Goal: Task Accomplishment & Management: Manage account settings

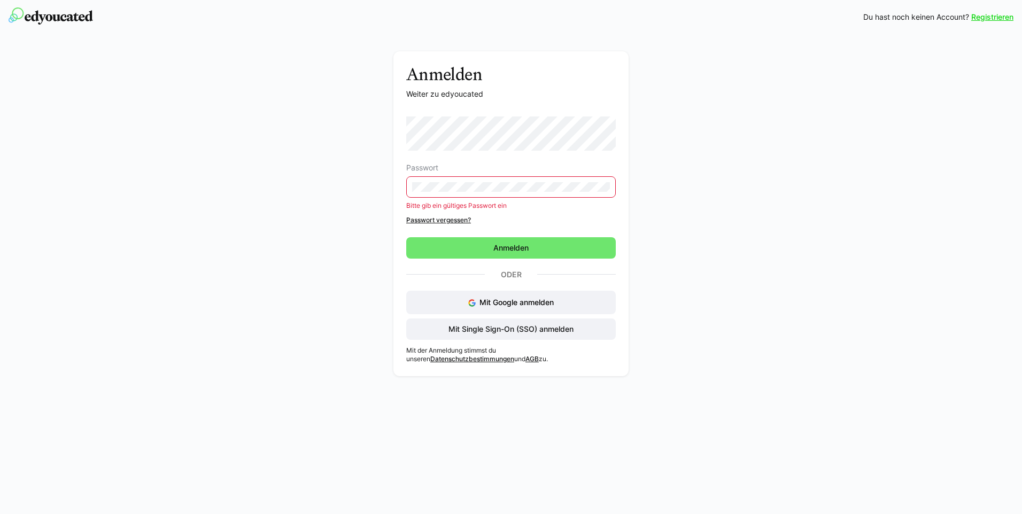
click at [430, 220] on link "Passwort vergessen?" at bounding box center [511, 220] width 210 height 9
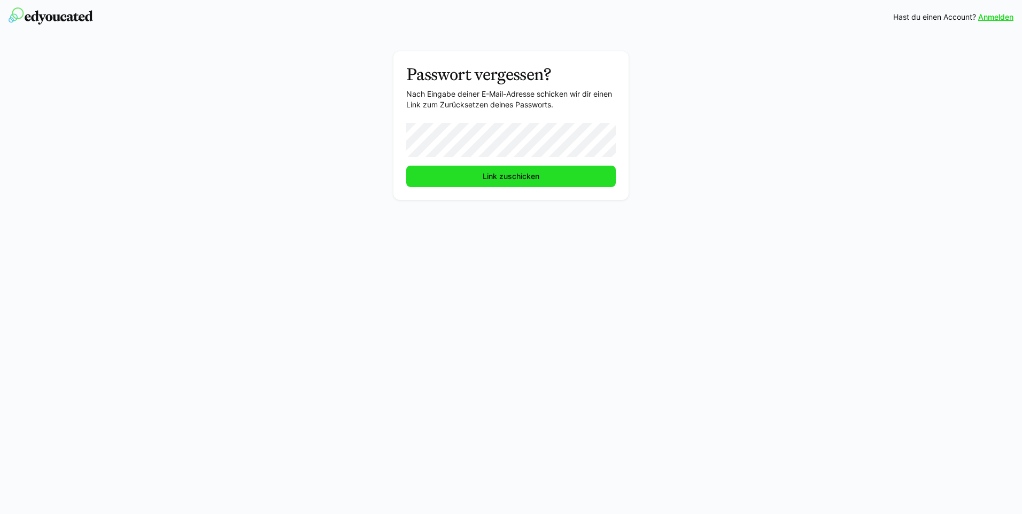
click at [446, 177] on span "Link zuschicken" at bounding box center [511, 176] width 210 height 21
click at [470, 180] on span "Link zuschicken" at bounding box center [511, 176] width 210 height 21
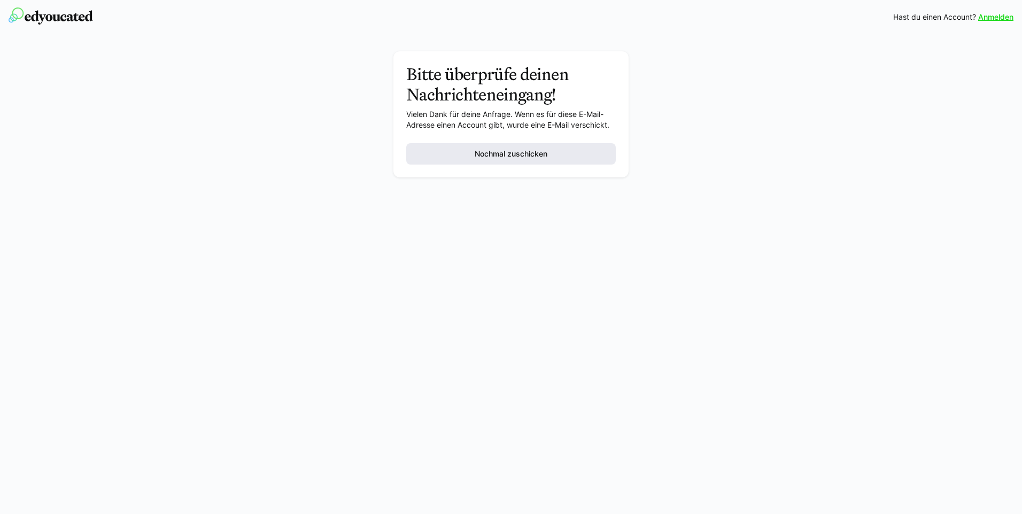
click at [482, 154] on span "Nochmal zuschicken" at bounding box center [511, 154] width 76 height 11
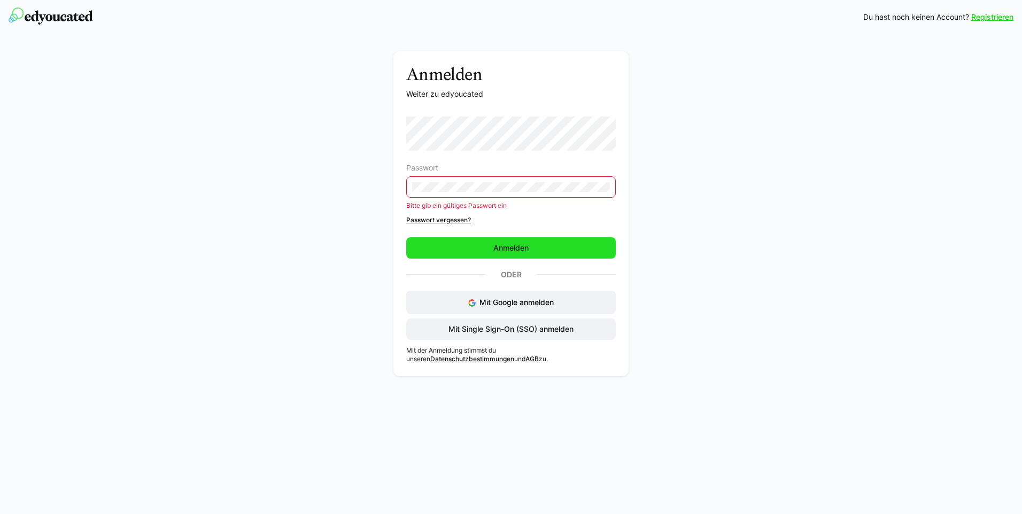
click at [506, 249] on span "Anmelden" at bounding box center [511, 248] width 38 height 11
click at [436, 220] on link "Passwort vergessen?" at bounding box center [511, 220] width 210 height 9
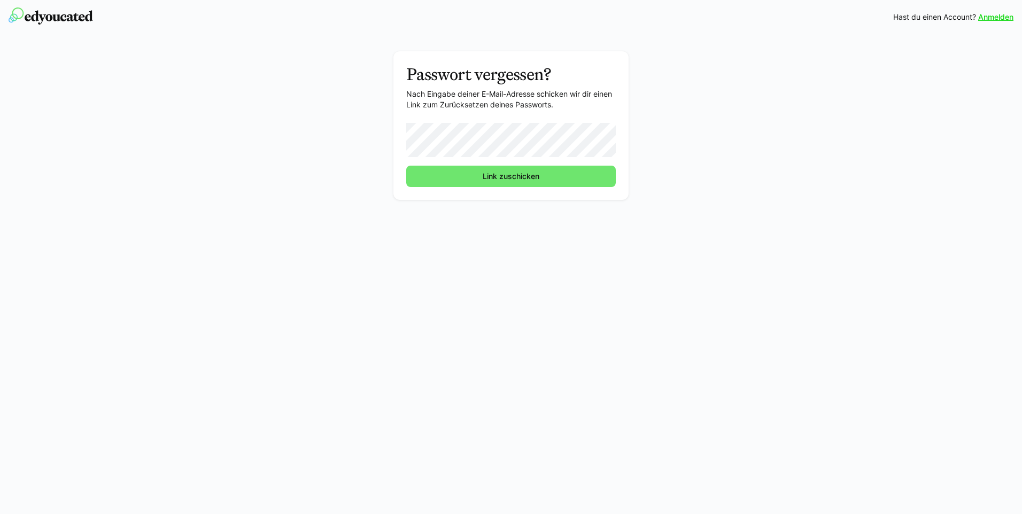
click at [631, 203] on div "Passwort vergessen? Nach Eingabe deiner E-Mail-Adresse schicken wir dir einen L…" at bounding box center [511, 128] width 602 height 154
click at [514, 175] on span "Link zuschicken" at bounding box center [511, 176] width 60 height 11
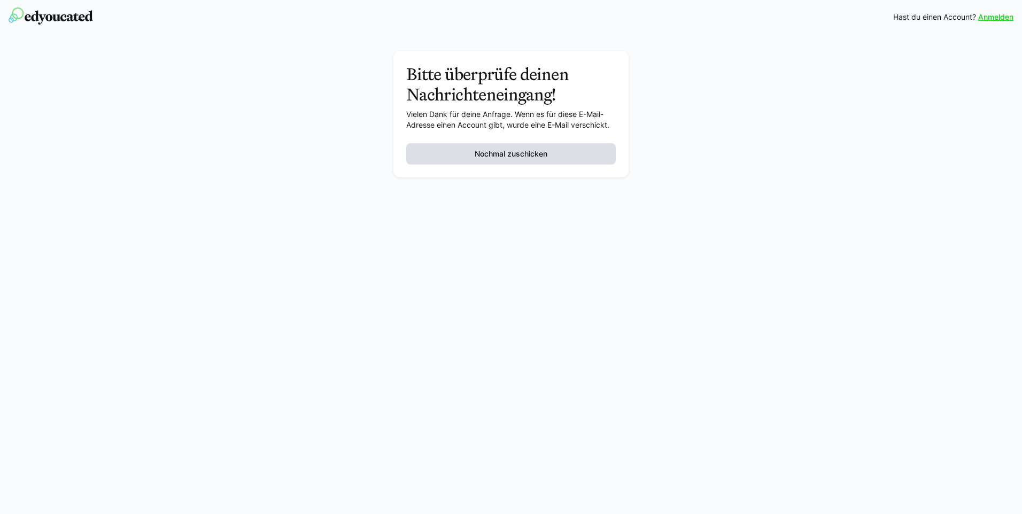
click at [517, 151] on span "Nochmal zuschicken" at bounding box center [511, 154] width 76 height 11
click at [454, 187] on div "E-Mail wurde versendet" at bounding box center [511, 185] width 192 height 11
click at [514, 156] on span "Nochmal zuschicken" at bounding box center [511, 154] width 76 height 11
click at [988, 17] on link "Anmelden" at bounding box center [995, 17] width 35 height 11
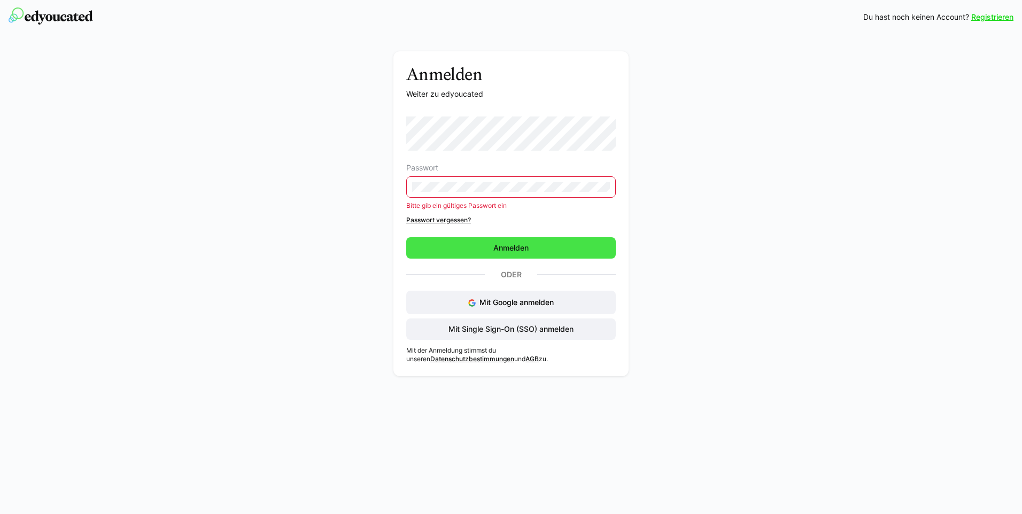
click at [500, 249] on span "Anmelden" at bounding box center [511, 248] width 38 height 11
click at [474, 248] on span "Anmelden" at bounding box center [511, 247] width 210 height 21
click at [454, 244] on span "Anmelden" at bounding box center [511, 247] width 210 height 21
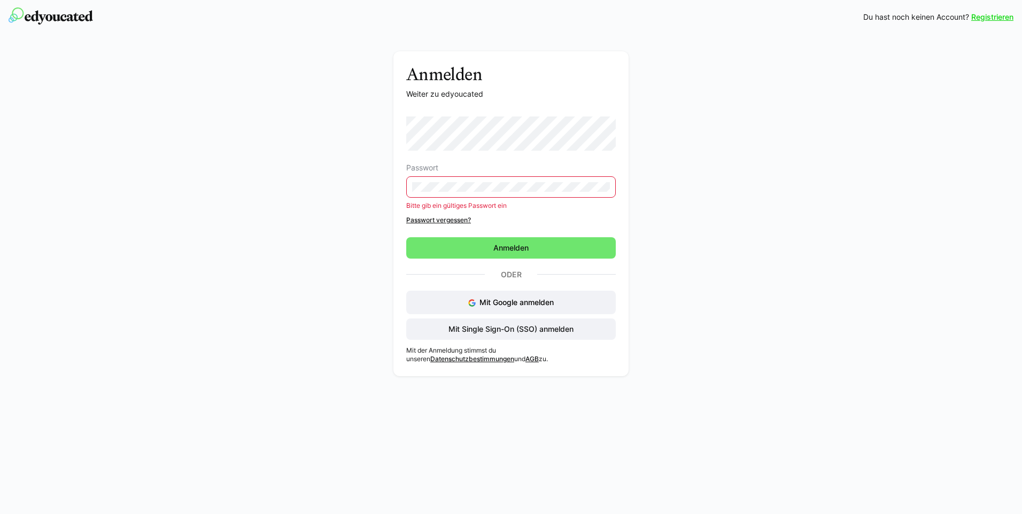
click at [443, 222] on link "Passwort vergessen?" at bounding box center [511, 220] width 210 height 9
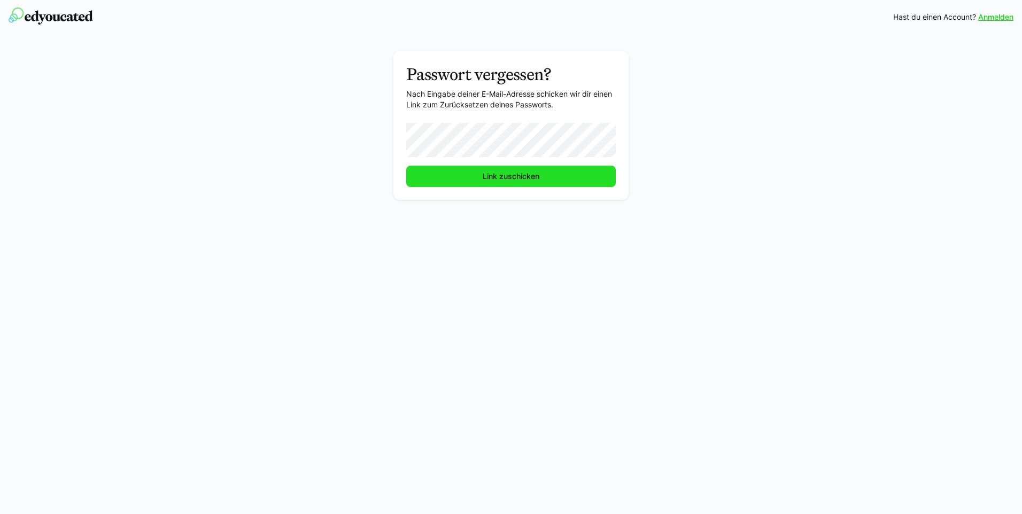
click at [479, 180] on span "Link zuschicken" at bounding box center [511, 176] width 210 height 21
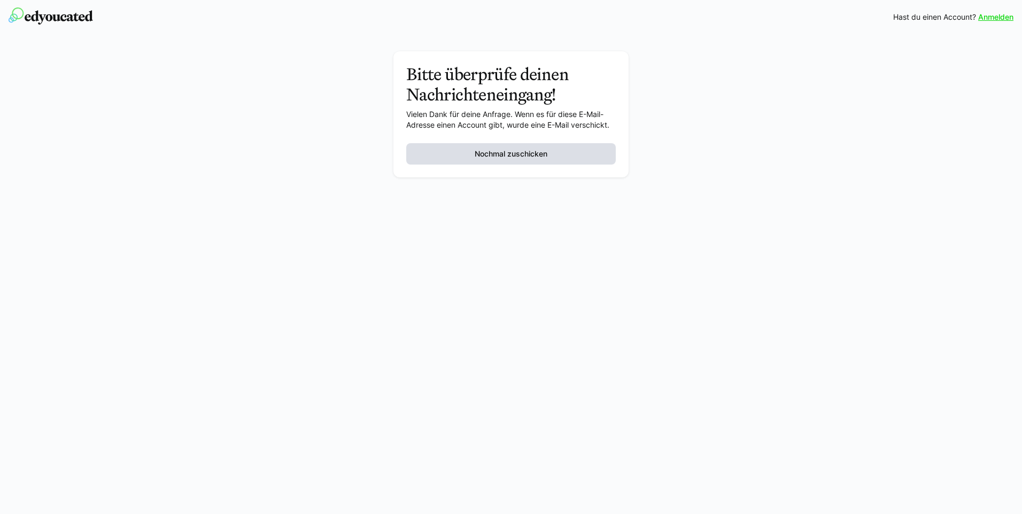
click at [486, 156] on span "Nochmal zuschicken" at bounding box center [511, 154] width 76 height 11
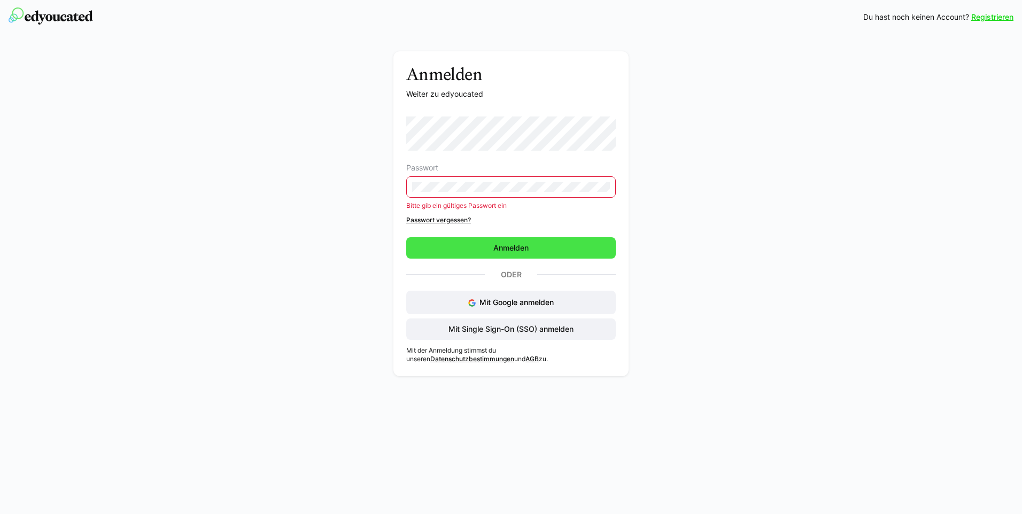
click at [502, 236] on form "Passwort Bitte gib ein gültiges Passwort ein Passwort vergessen? Anmelden" at bounding box center [511, 188] width 210 height 142
click at [488, 246] on span "Anmelden" at bounding box center [511, 247] width 210 height 21
click at [504, 245] on span "Anmelden" at bounding box center [511, 248] width 38 height 11
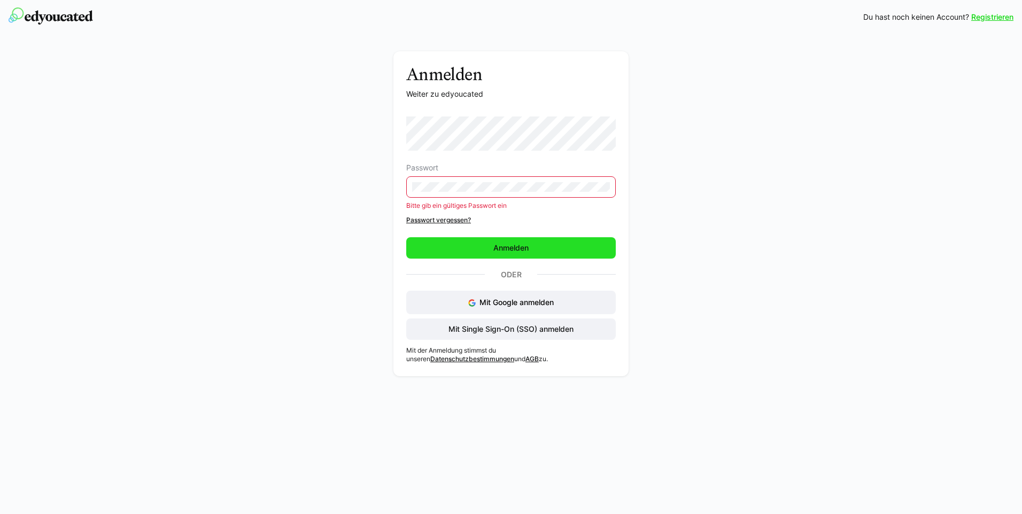
click at [504, 245] on span "Anmelden" at bounding box center [511, 248] width 38 height 11
click at [437, 218] on link "Passwort vergessen?" at bounding box center [511, 220] width 210 height 9
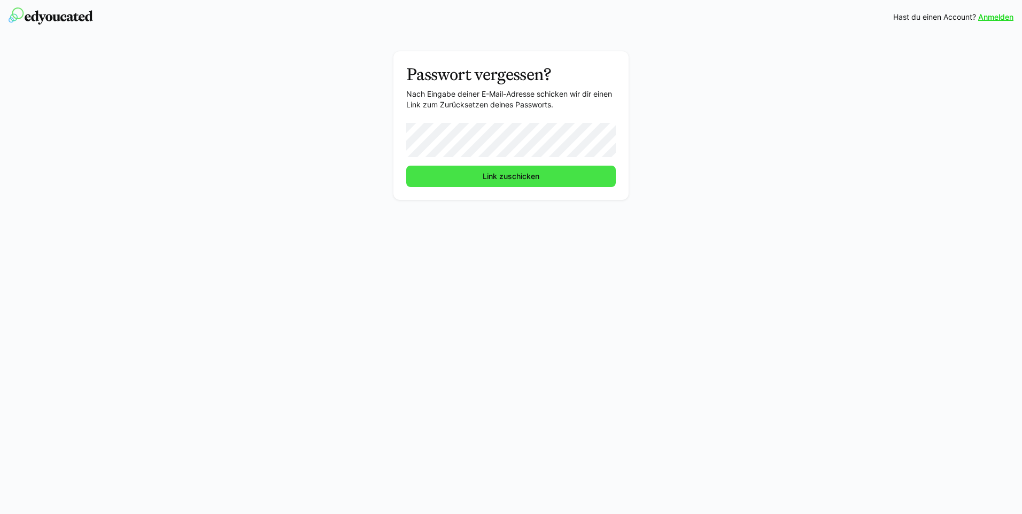
click at [474, 174] on span "Link zuschicken" at bounding box center [511, 176] width 210 height 21
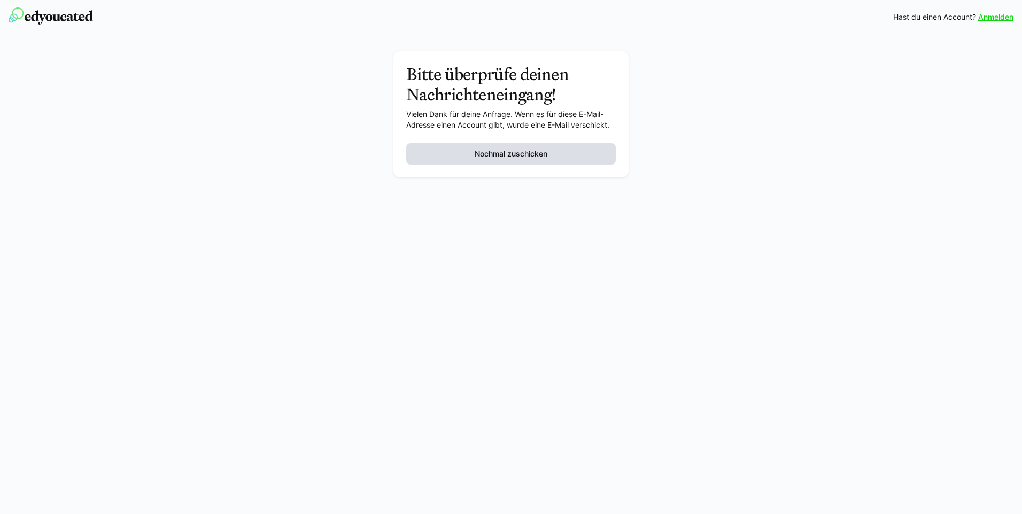
click at [445, 154] on span "Nochmal zuschicken" at bounding box center [511, 153] width 210 height 21
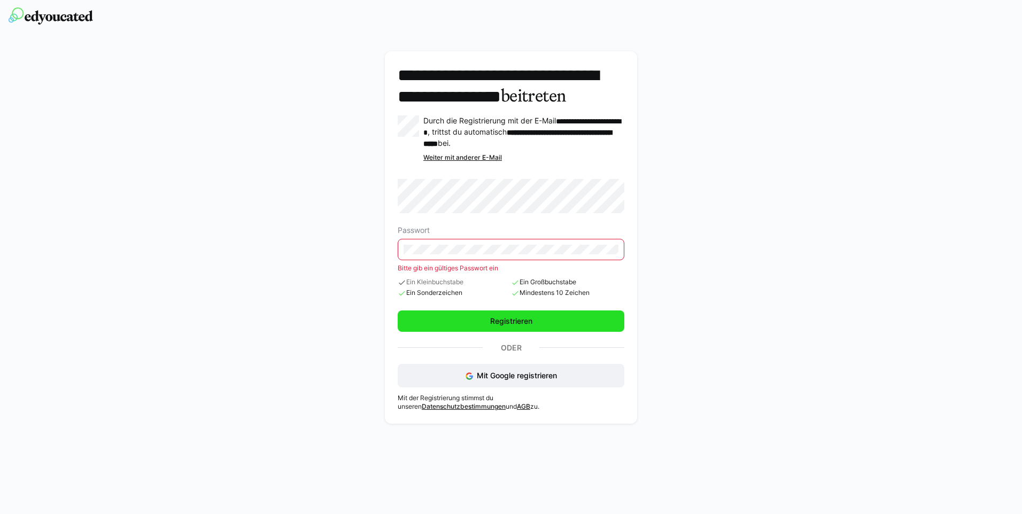
click at [505, 327] on span "Registrieren" at bounding box center [511, 321] width 45 height 11
click at [489, 327] on span "Registrieren" at bounding box center [511, 321] width 45 height 11
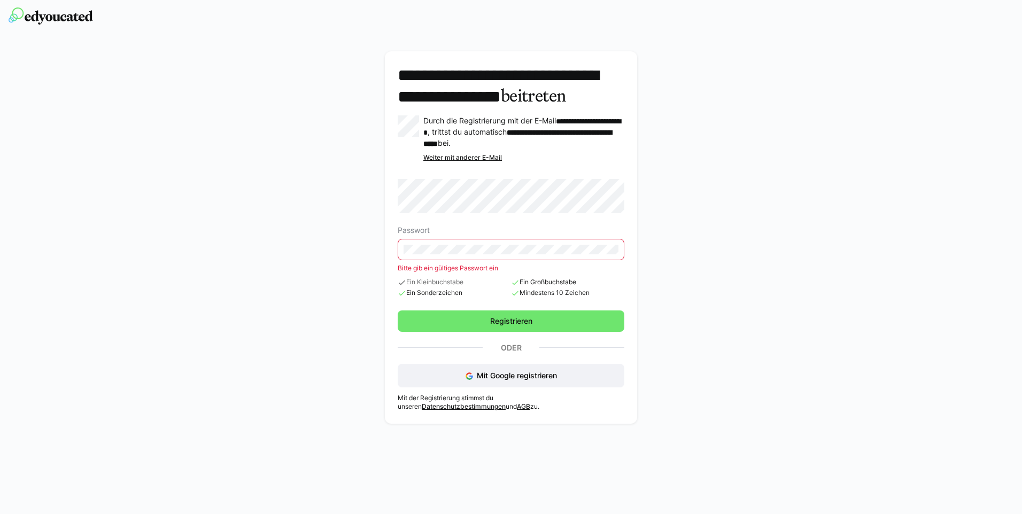
click at [464, 162] on div "Weiter mit anderer E-Mail" at bounding box center [523, 157] width 201 height 9
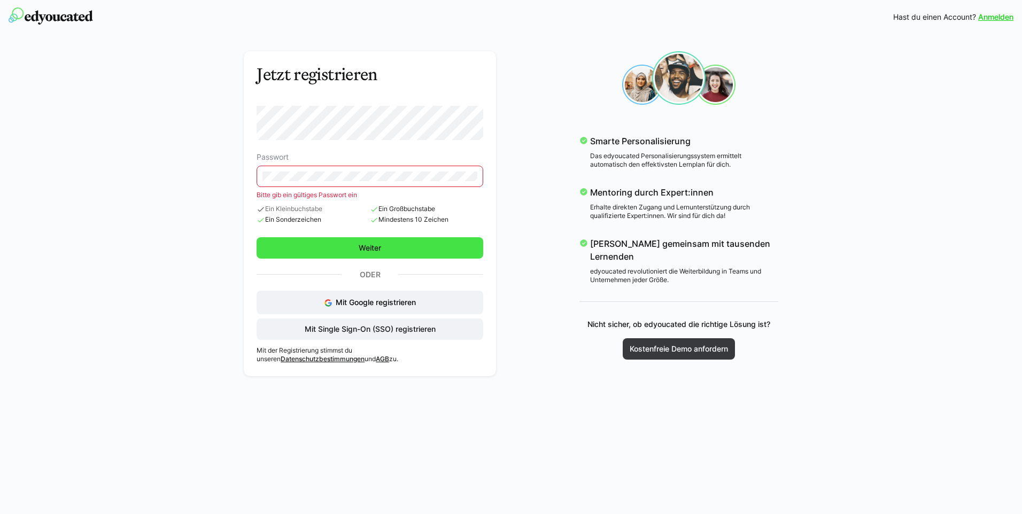
click at [358, 249] on span "Weiter" at bounding box center [370, 248] width 26 height 11
click at [351, 304] on span "Mit Google registrieren" at bounding box center [376, 302] width 80 height 9
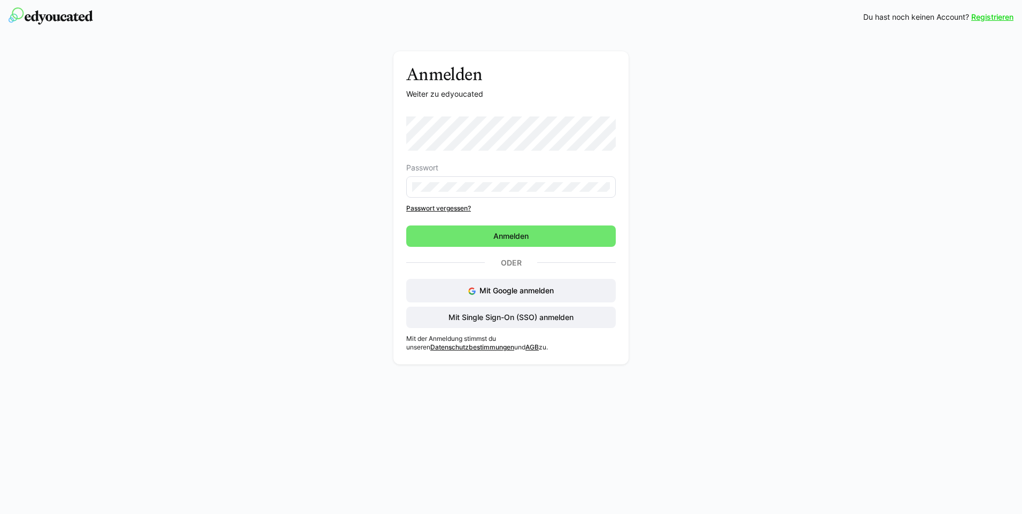
click at [486, 236] on form "Passwort Passwort vergessen? [GEOGRAPHIC_DATA]" at bounding box center [511, 182] width 210 height 130
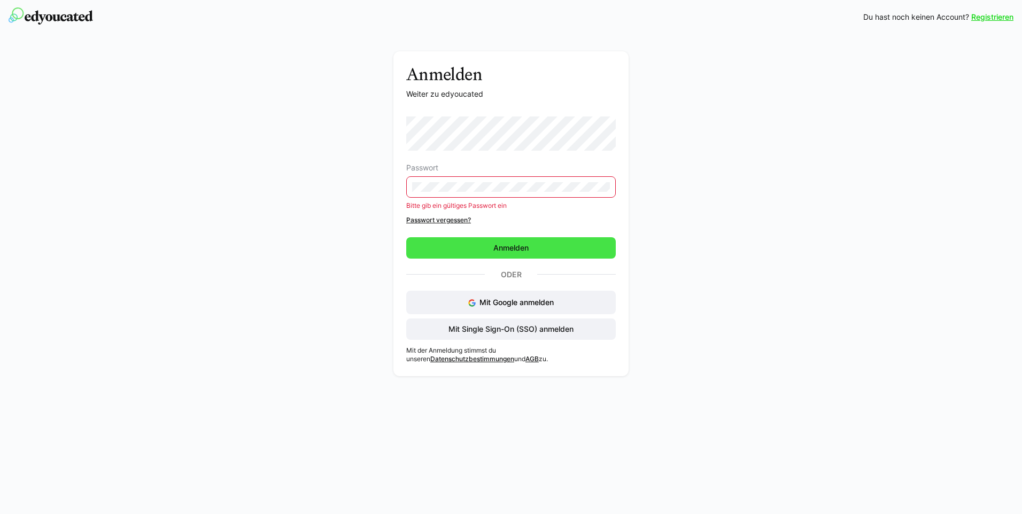
click at [462, 250] on span "Anmelden" at bounding box center [511, 247] width 210 height 21
click at [539, 247] on span "Anmelden" at bounding box center [511, 247] width 210 height 21
click at [479, 246] on span "Anmelden" at bounding box center [511, 247] width 210 height 21
click at [505, 244] on span "Anmelden" at bounding box center [511, 248] width 38 height 11
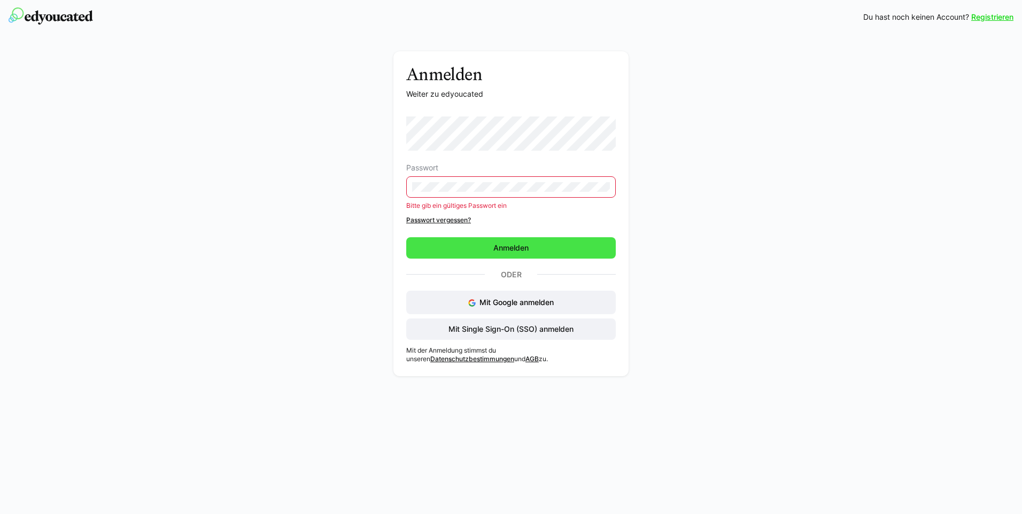
click at [457, 244] on span "Anmelden" at bounding box center [511, 247] width 210 height 21
click at [489, 249] on span "Anmelden" at bounding box center [511, 247] width 210 height 21
click at [514, 251] on span "Anmelden" at bounding box center [511, 248] width 38 height 11
click at [420, 219] on link "Passwort vergessen?" at bounding box center [511, 220] width 210 height 9
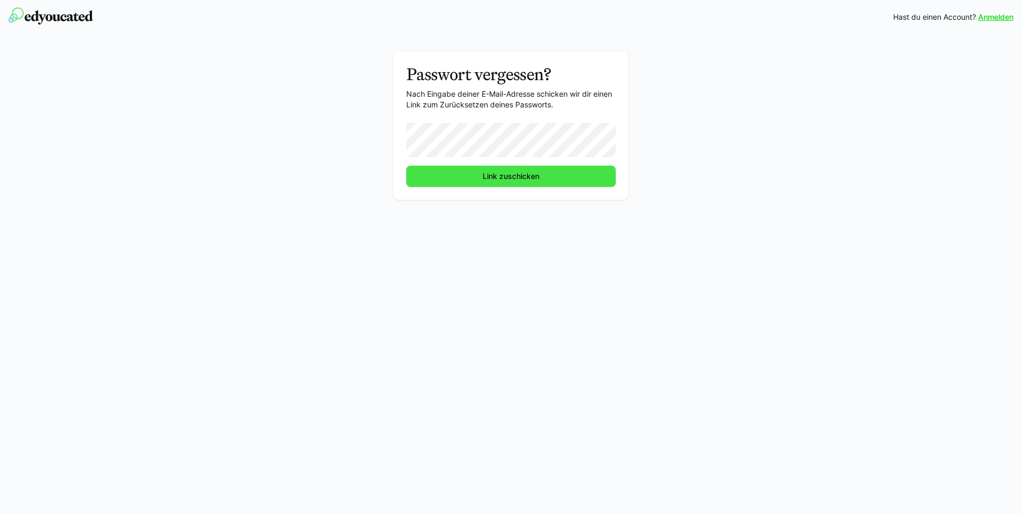
click at [478, 177] on span "Link zuschicken" at bounding box center [511, 176] width 210 height 21
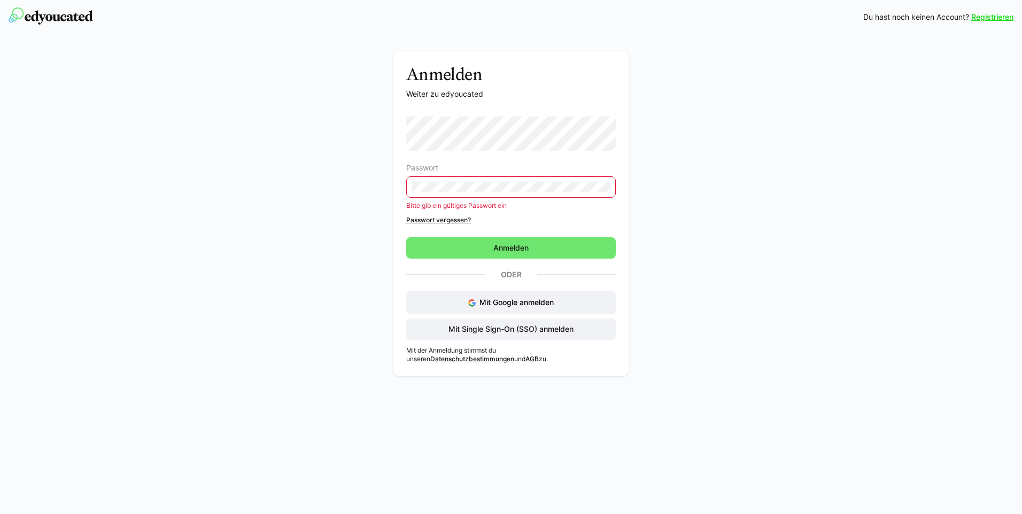
click at [467, 202] on div "Passwort Bitte gib ein gültiges Passwort ein Passwort vergessen?" at bounding box center [511, 171] width 210 height 108
click at [300, 278] on div "Anmelden Weiter zu edyoucated Passwort Bitte gib ein gültiges Passwort ein Pass…" at bounding box center [511, 216] width 602 height 330
click at [445, 249] on span "Anmelden" at bounding box center [511, 247] width 210 height 21
click at [434, 219] on link "Passwort vergessen?" at bounding box center [511, 220] width 210 height 9
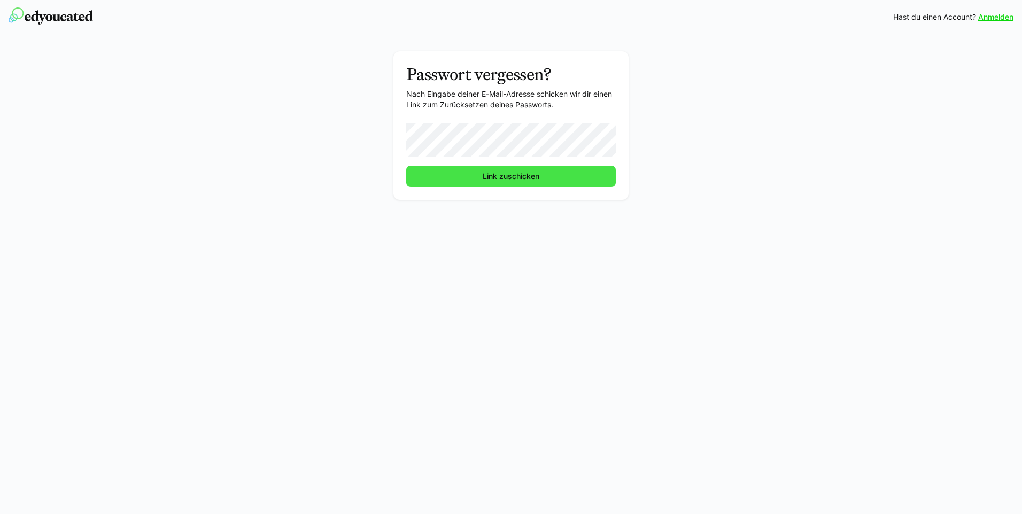
click at [451, 181] on span "Link zuschicken" at bounding box center [511, 176] width 210 height 21
click at [478, 180] on span "Link zuschicken" at bounding box center [511, 176] width 210 height 21
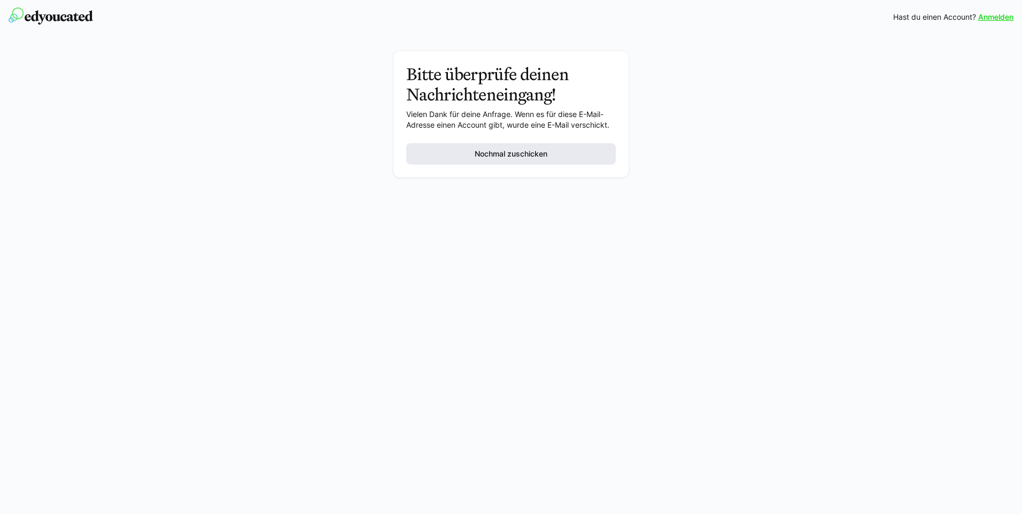
click at [466, 157] on span "Nochmal zuschicken" at bounding box center [511, 153] width 210 height 21
click at [448, 190] on eds-banner "E-Mail wurde versendet" at bounding box center [511, 185] width 210 height 24
click at [458, 160] on span "Nochmal zuschicken" at bounding box center [511, 153] width 210 height 21
click at [488, 280] on div "Anmelden Hast du einen Account? Anmelden Bitte überprüfe deinen Nachrichteneing…" at bounding box center [511, 257] width 1022 height 514
click at [500, 183] on div "E-Mail wurde versendet" at bounding box center [511, 185] width 192 height 11
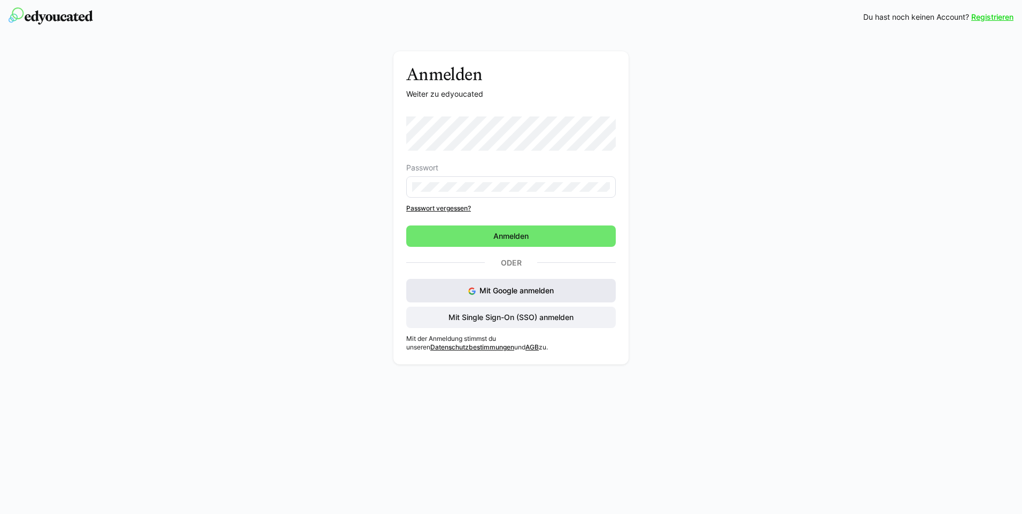
click at [488, 291] on button "Mit Google anmelden" at bounding box center [511, 291] width 210 height 24
